Goal: Navigation & Orientation: Find specific page/section

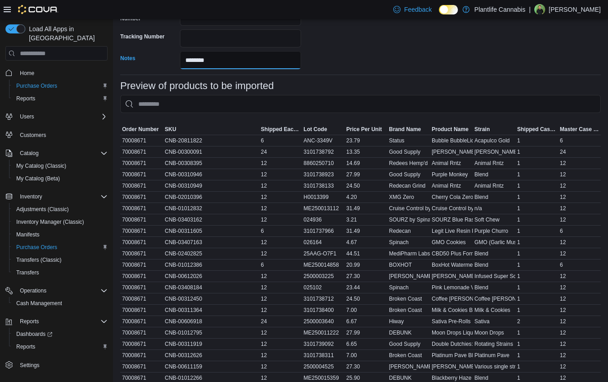
scroll to position [417, 0]
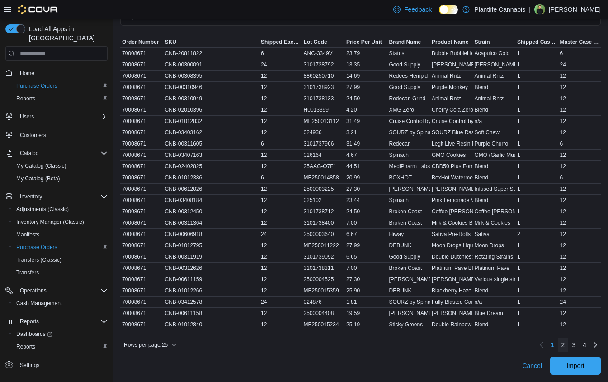
click at [564, 345] on link "2" at bounding box center [563, 345] width 11 height 14
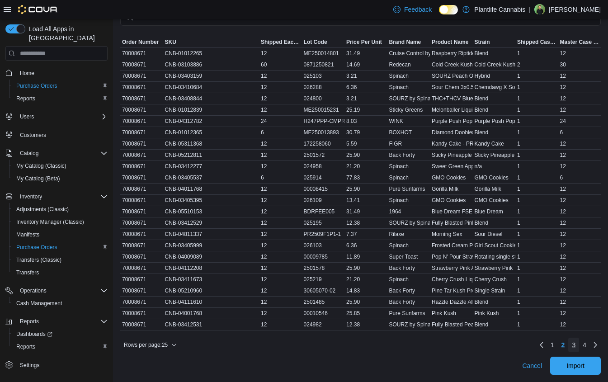
click at [572, 346] on span "3" at bounding box center [574, 344] width 4 height 9
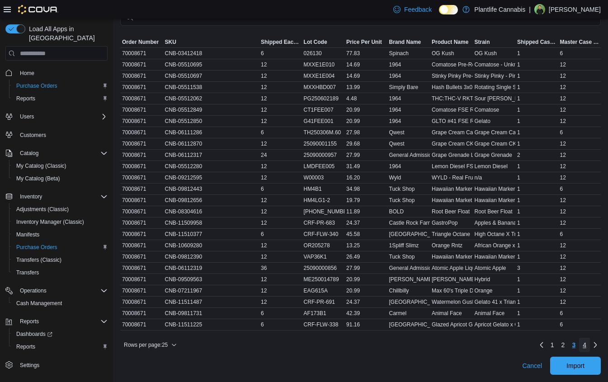
click at [583, 346] on span "4" at bounding box center [585, 344] width 4 height 9
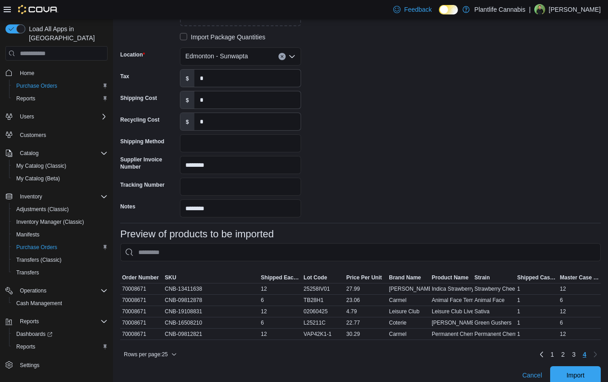
scroll to position [191, 0]
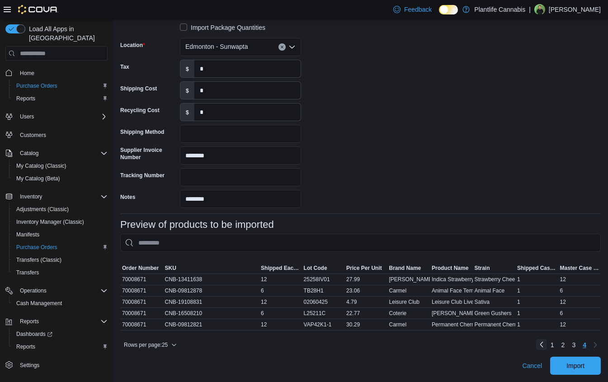
click at [541, 345] on link "Previous page" at bounding box center [541, 344] width 11 height 11
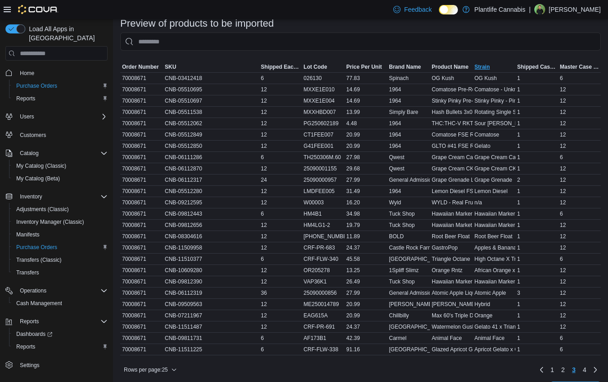
scroll to position [397, 0]
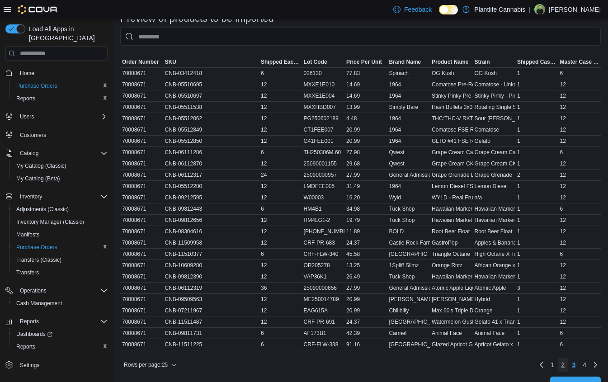
click at [562, 360] on span "2" at bounding box center [564, 364] width 4 height 9
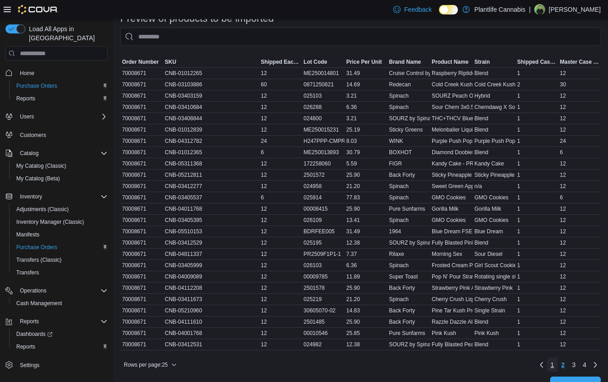
click at [554, 368] on link "1" at bounding box center [552, 365] width 11 height 14
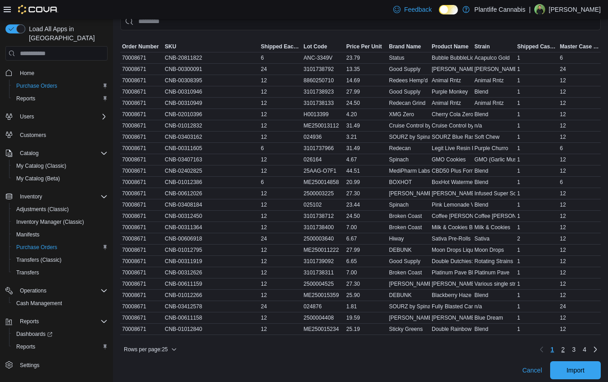
scroll to position [413, 0]
click at [562, 352] on span "2" at bounding box center [564, 349] width 4 height 9
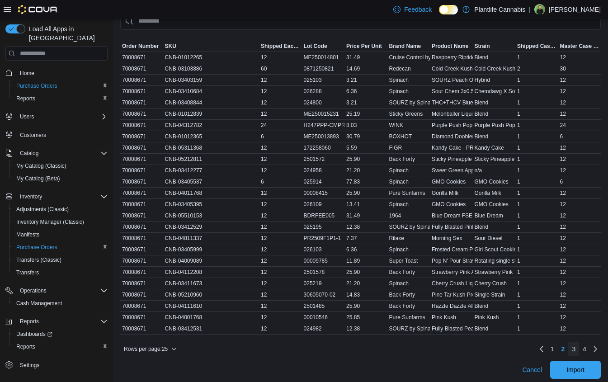
click at [569, 351] on link "3" at bounding box center [573, 349] width 11 height 14
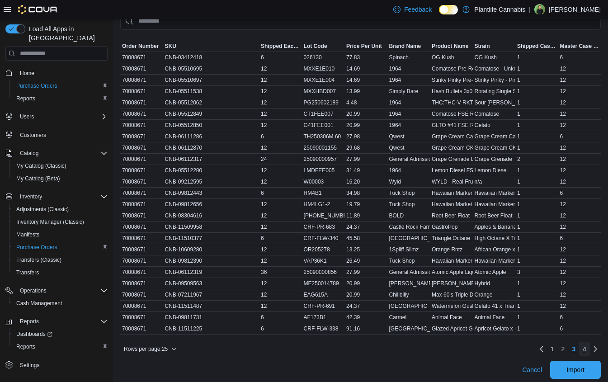
click at [585, 351] on span "4" at bounding box center [585, 349] width 4 height 9
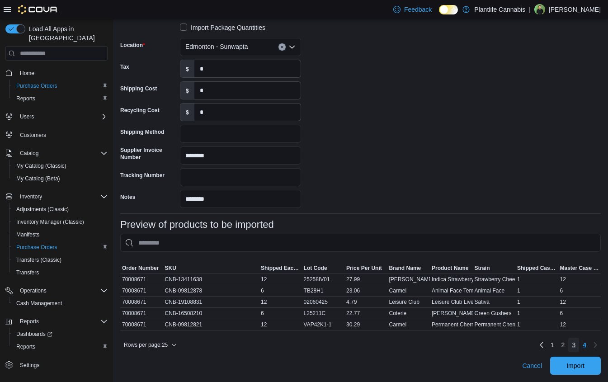
click at [572, 345] on span "3" at bounding box center [574, 344] width 4 height 9
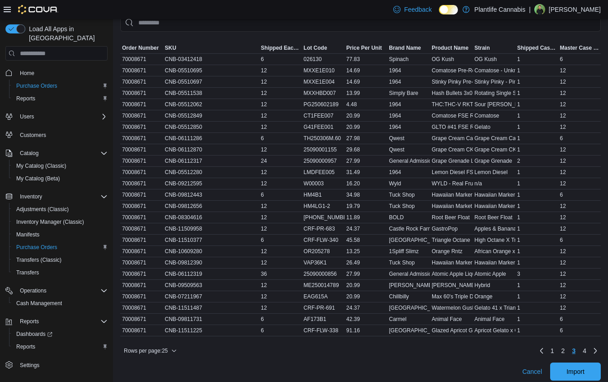
scroll to position [417, 0]
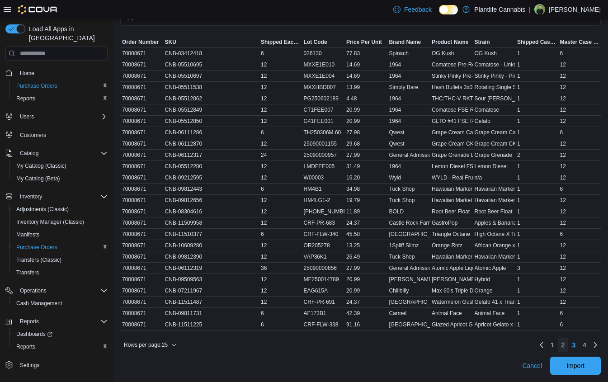
click at [559, 342] on link "2" at bounding box center [563, 345] width 11 height 14
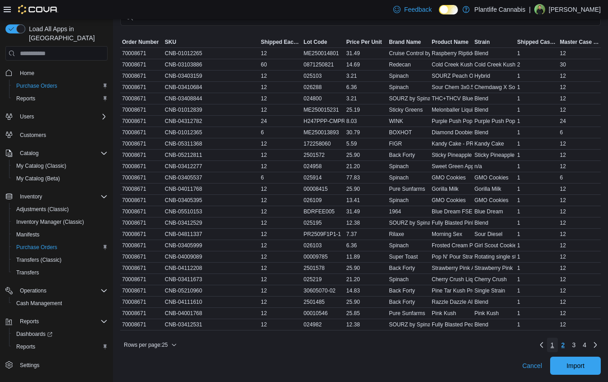
click at [553, 345] on link "1" at bounding box center [552, 345] width 11 height 14
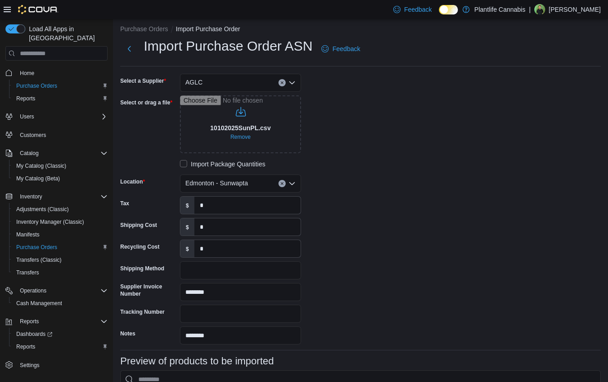
scroll to position [0, 0]
